Goal: Information Seeking & Learning: Learn about a topic

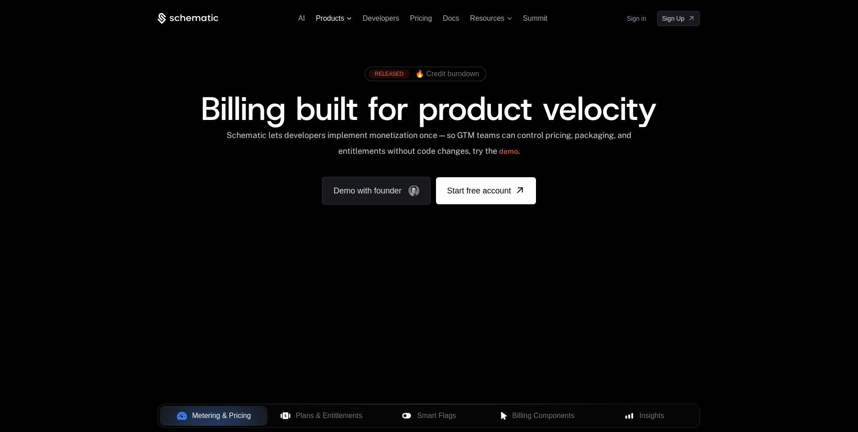
click at [352, 17] on icon at bounding box center [349, 18] width 5 height 3
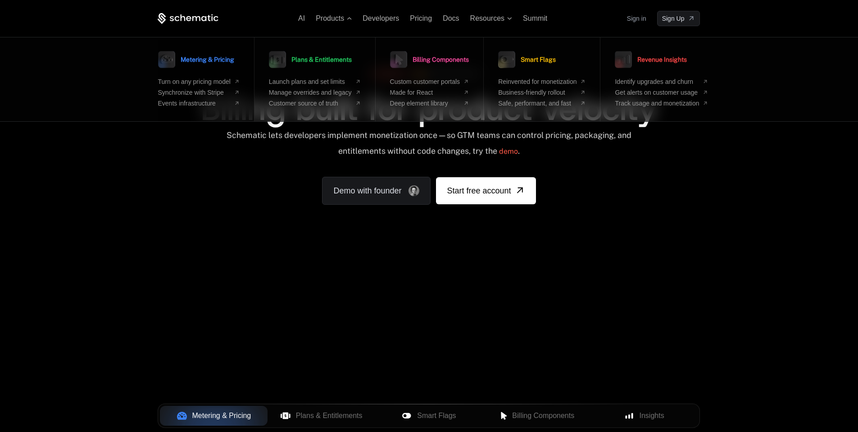
click at [203, 88] on ul "Turn on any pricing model Synchronize with Stripe Events infrastructure" at bounding box center [199, 92] width 82 height 29
click at [203, 90] on span "Synchronize with Stripe" at bounding box center [194, 92] width 73 height 7
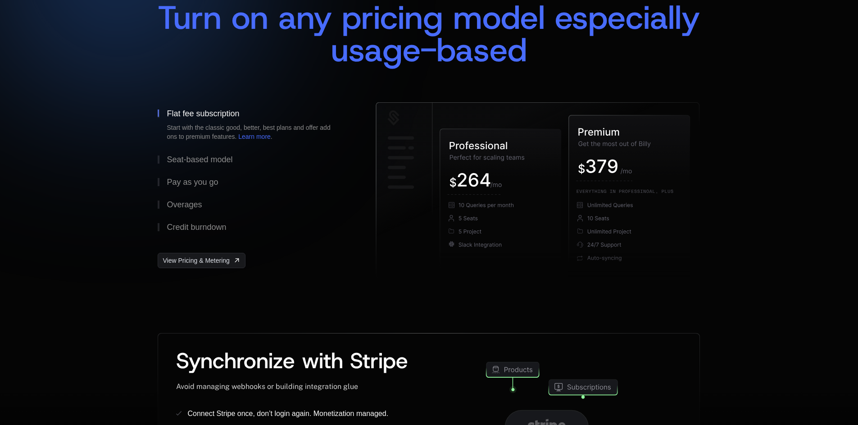
scroll to position [150, 0]
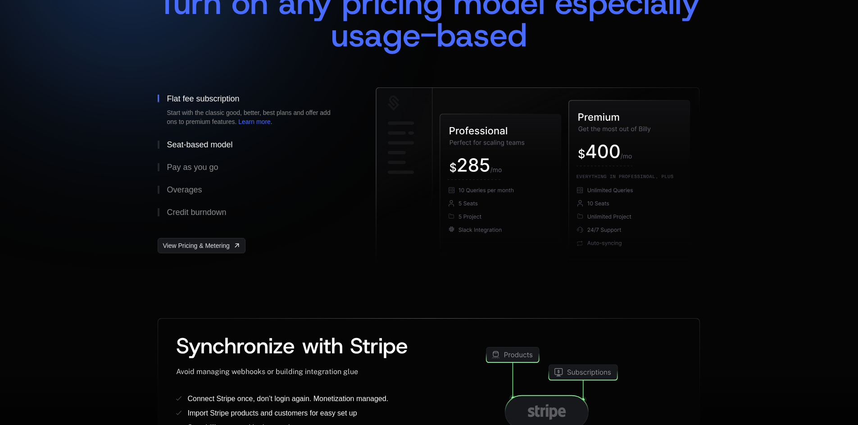
click at [208, 149] on div "Seat-based model" at bounding box center [200, 145] width 66 height 8
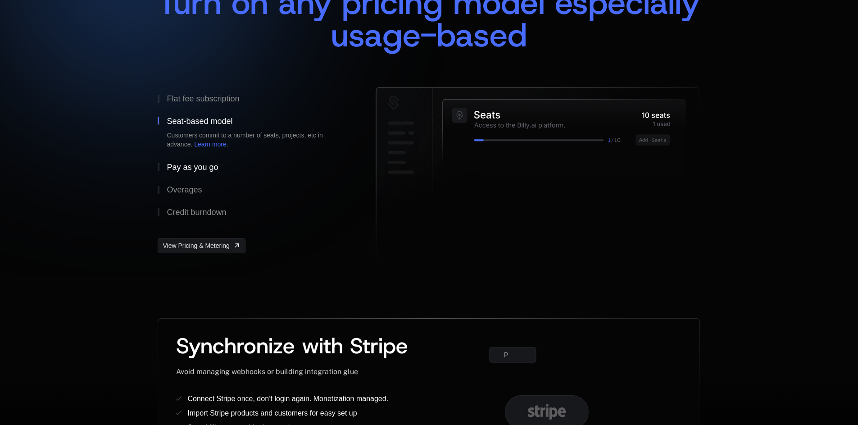
click at [203, 166] on div "Pay as you go" at bounding box center [192, 167] width 51 height 8
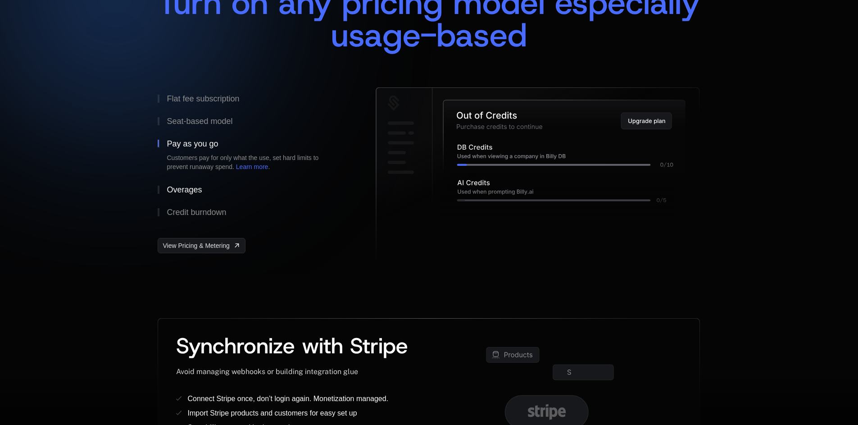
click at [193, 187] on div "Overages" at bounding box center [184, 190] width 35 height 8
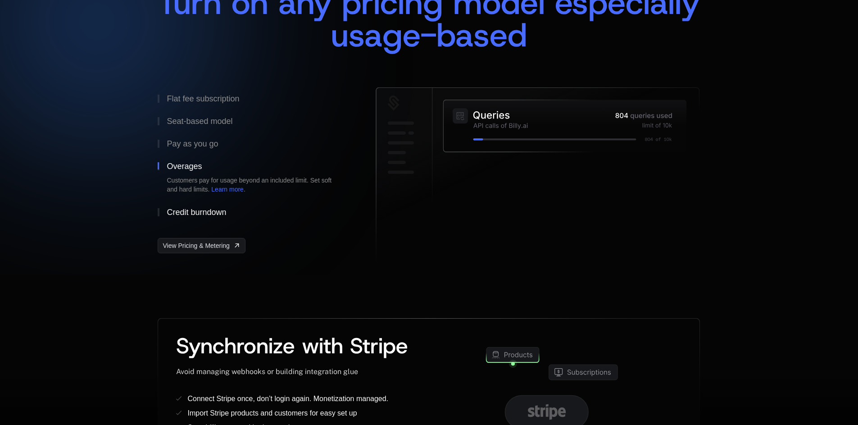
click at [194, 209] on div "Credit burndown" at bounding box center [196, 212] width 59 height 8
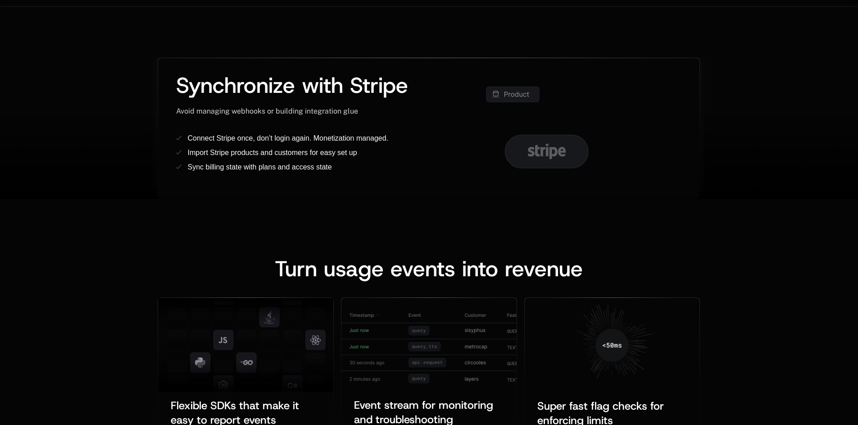
scroll to position [0, 0]
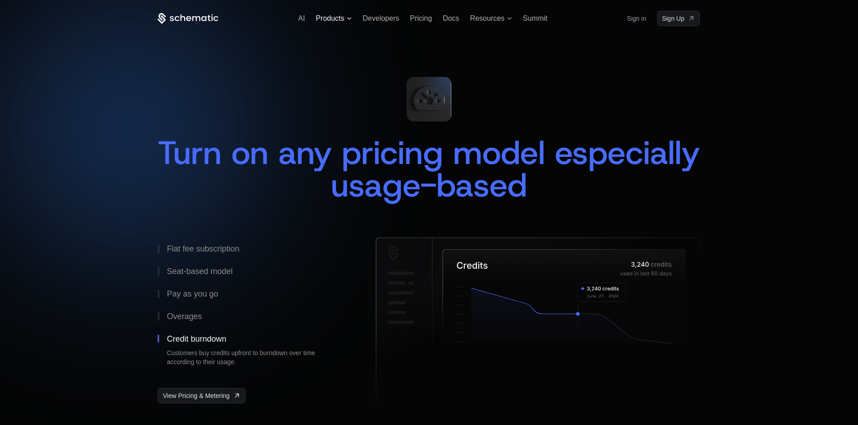
click at [346, 16] on span "Products" at bounding box center [334, 18] width 36 height 8
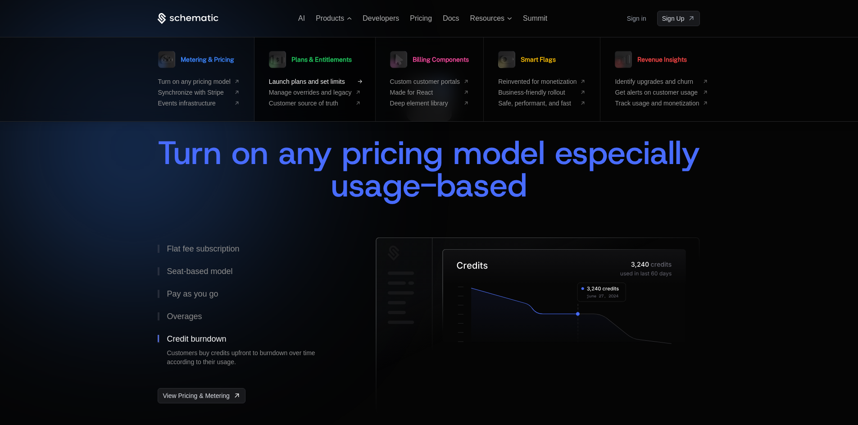
click at [323, 82] on span "Launch plans and set limits" at bounding box center [310, 81] width 83 height 7
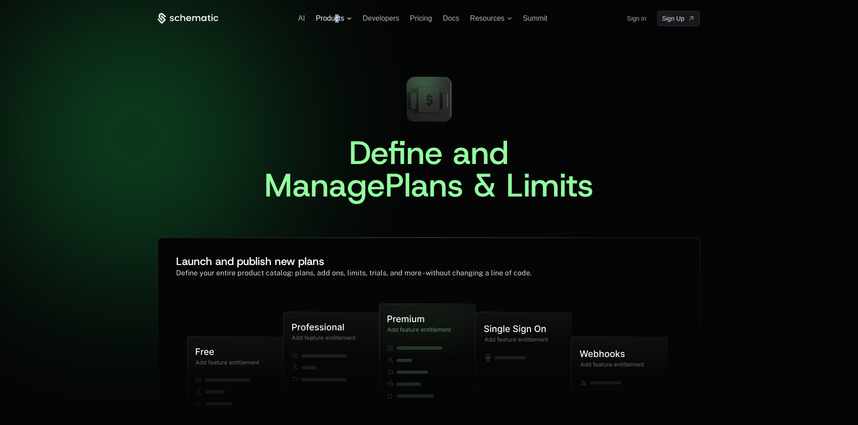
click at [336, 17] on span "Products" at bounding box center [330, 18] width 28 height 8
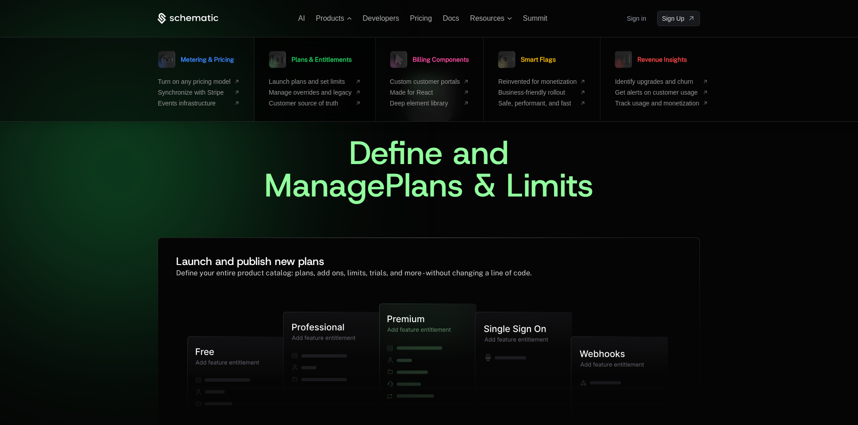
click at [318, 88] on ul "Launch plans and set limits Manage overrides and legacy Customer source of truth" at bounding box center [315, 92] width 92 height 29
click at [318, 91] on span "Manage overrides and legacy" at bounding box center [310, 92] width 83 height 7
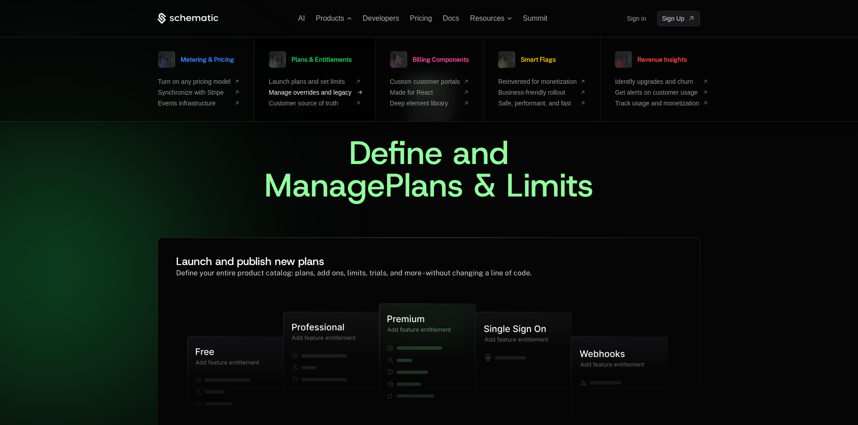
click at [318, 90] on span "Manage overrides and legacy" at bounding box center [310, 92] width 83 height 7
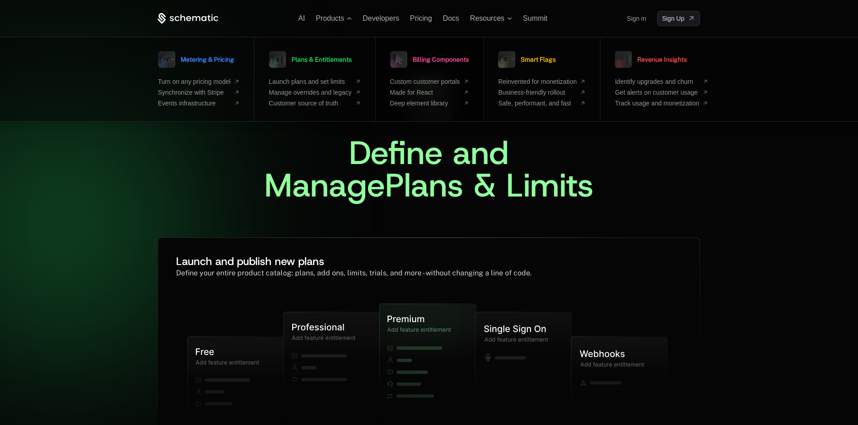
click at [443, 59] on span "Billing Components" at bounding box center [441, 59] width 56 height 6
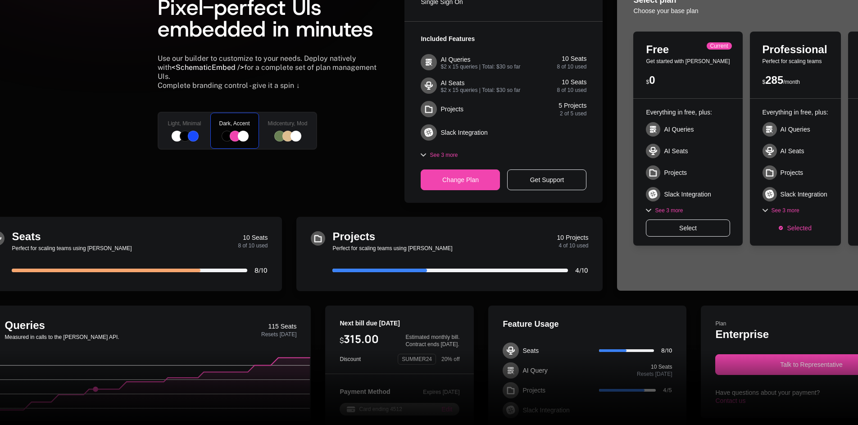
scroll to position [126, 0]
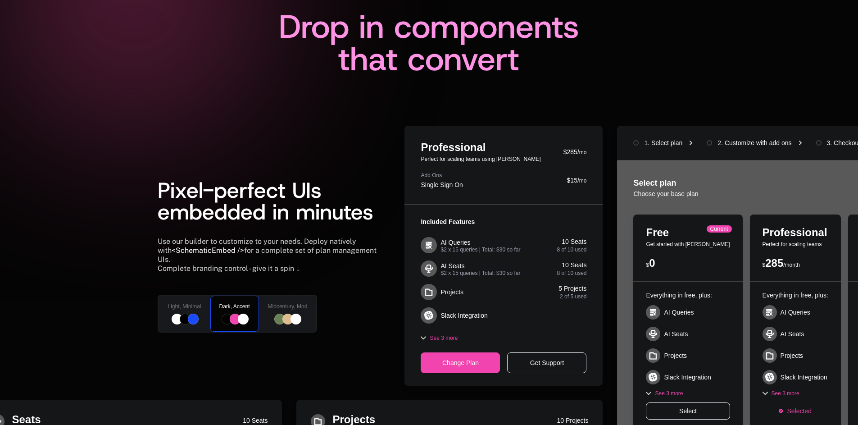
click at [187, 303] on span "Light, Minimal" at bounding box center [184, 306] width 33 height 7
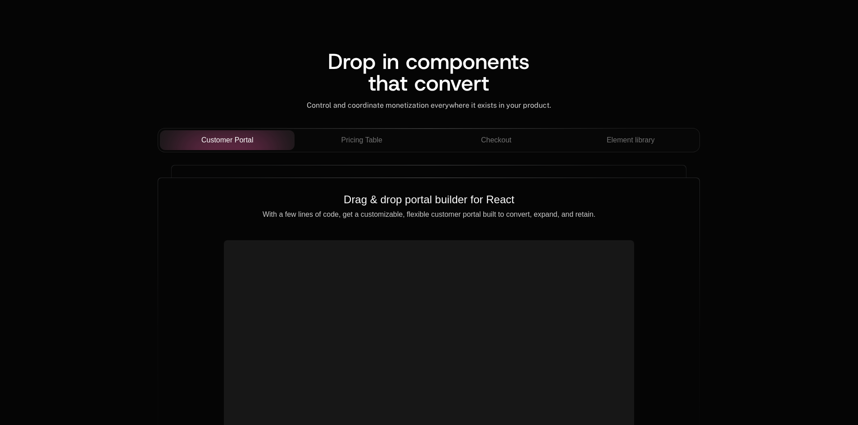
scroll to position [830, 0]
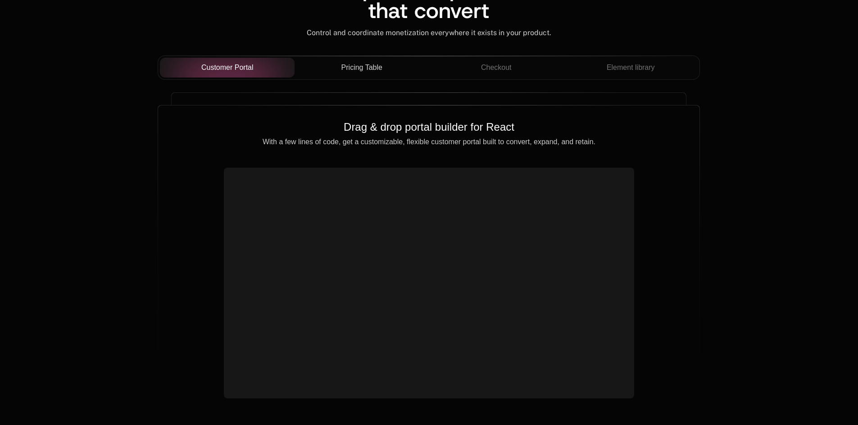
click at [373, 66] on span "Pricing Table" at bounding box center [362, 67] width 41 height 11
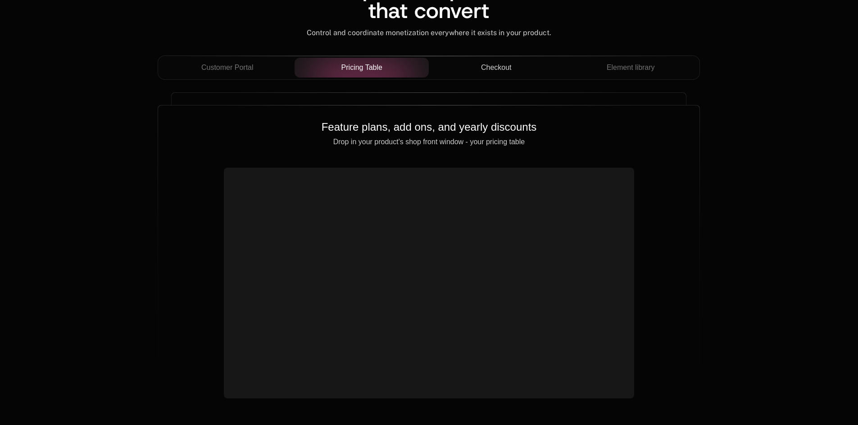
click at [506, 63] on span "Checkout" at bounding box center [496, 67] width 31 height 11
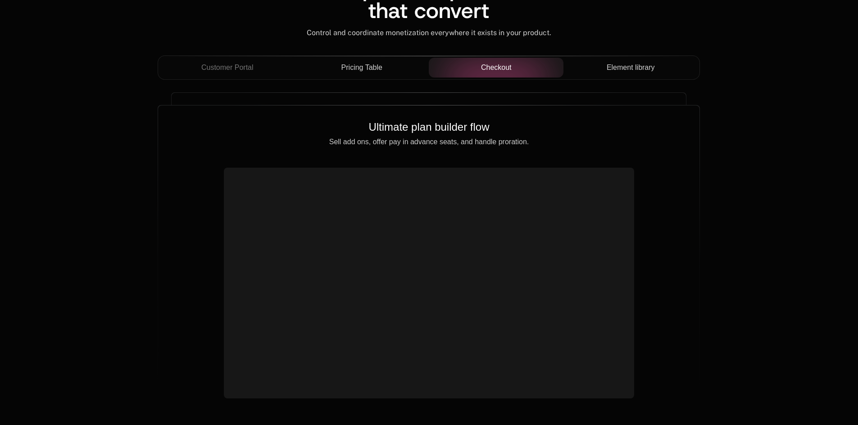
click at [649, 63] on span "Element library" at bounding box center [631, 67] width 48 height 11
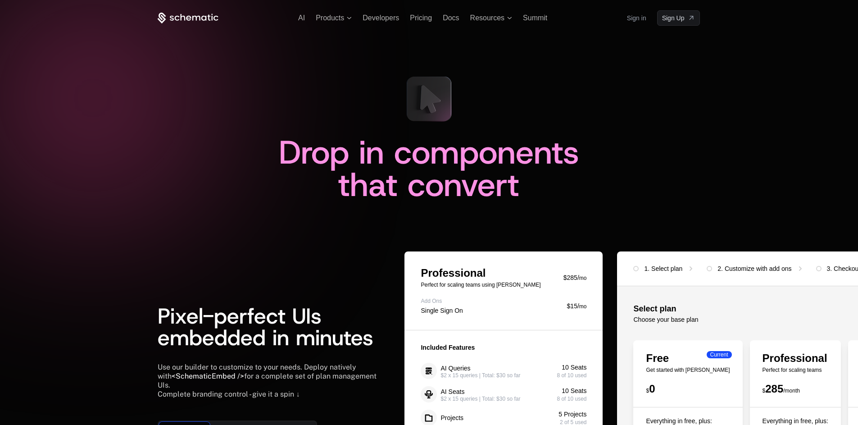
scroll to position [0, 0]
click at [348, 19] on icon at bounding box center [349, 18] width 5 height 3
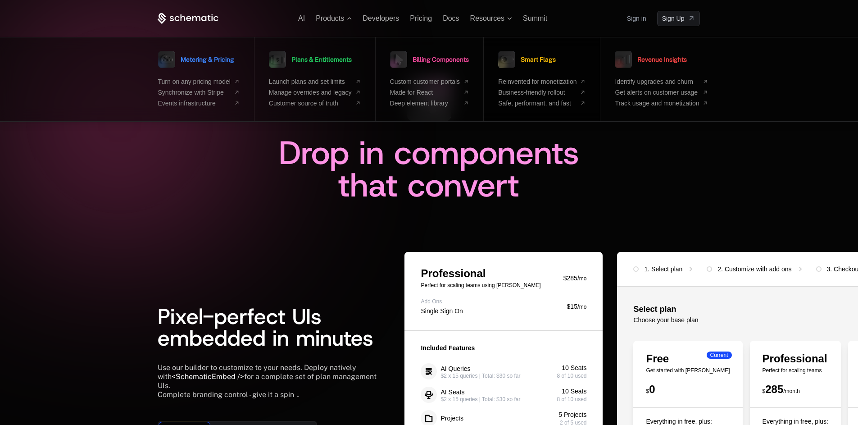
click at [551, 58] on span "Smart Flags" at bounding box center [538, 59] width 35 height 6
